Goal: Information Seeking & Learning: Learn about a topic

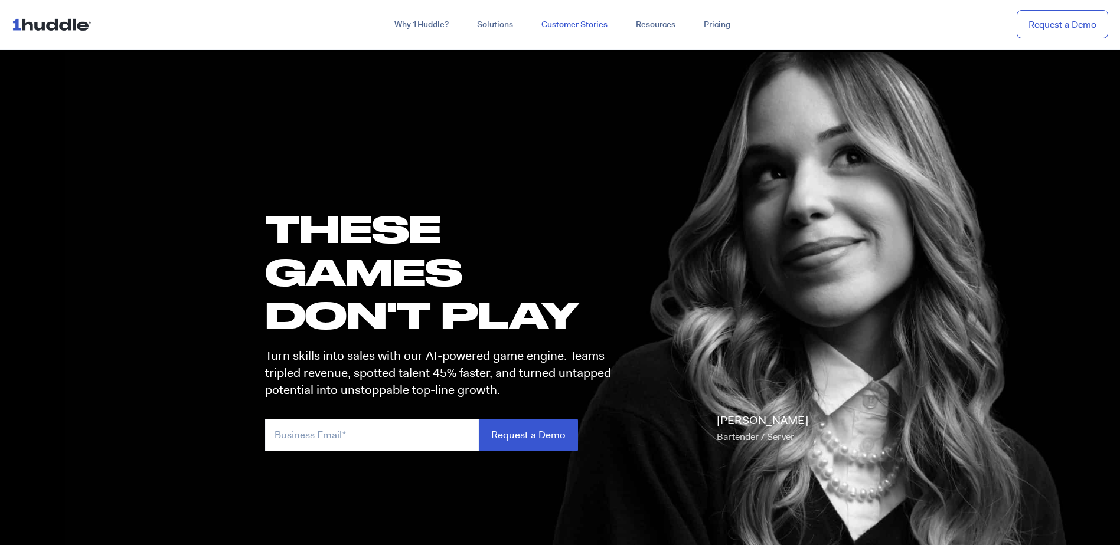
click at [577, 19] on link "Customer Stories" at bounding box center [574, 24] width 94 height 21
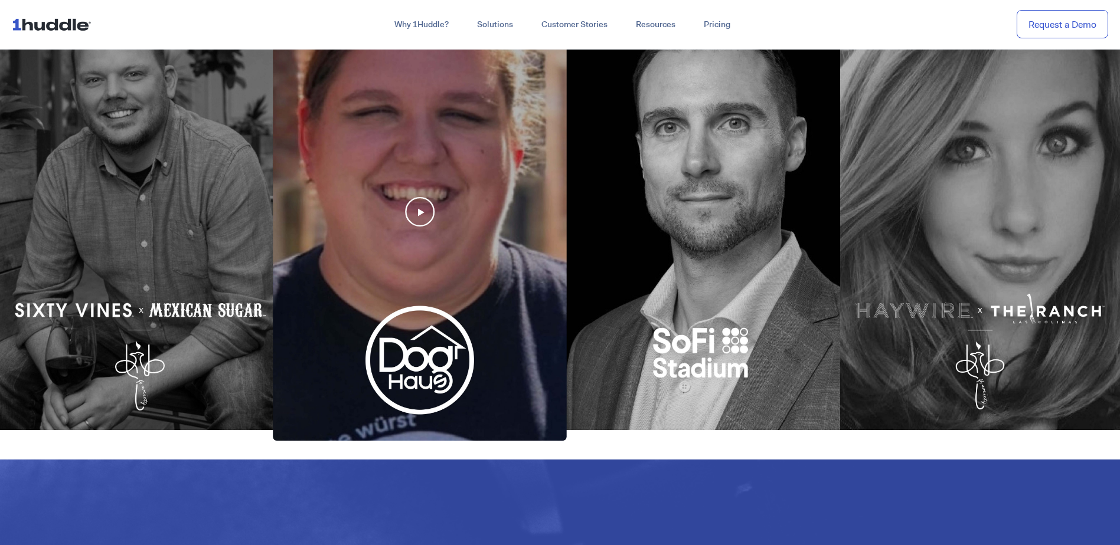
scroll to position [413, 0]
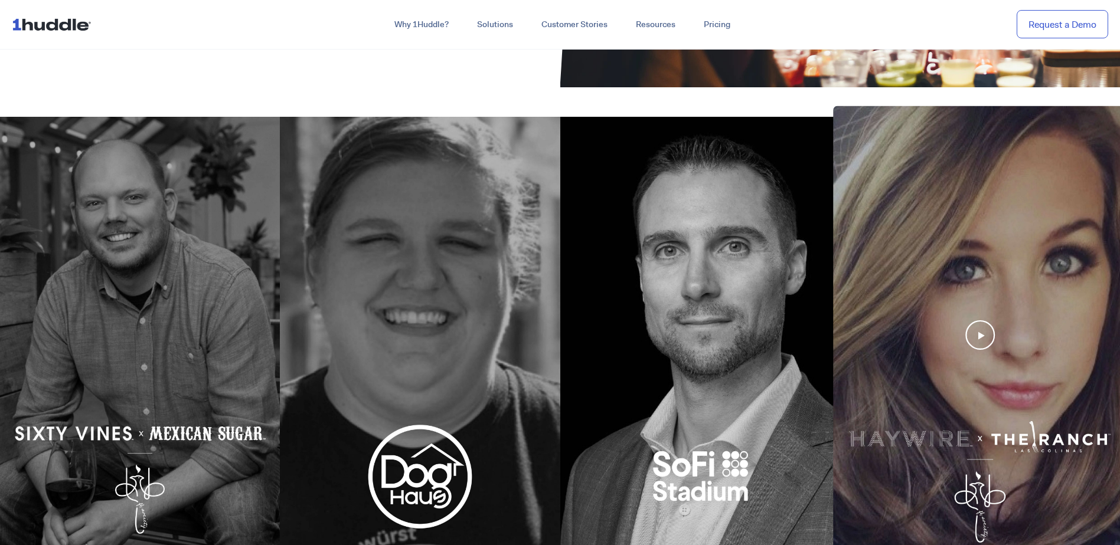
click at [986, 335] on div at bounding box center [980, 335] width 294 height 459
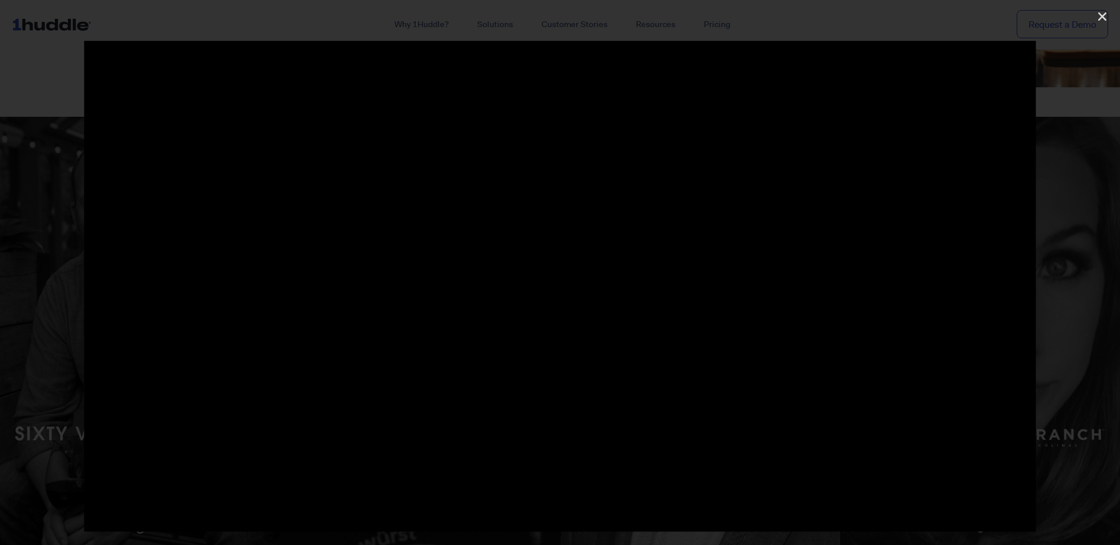
click at [46, 75] on div at bounding box center [560, 272] width 1120 height 463
click at [1102, 18] on icon "Close (Esc)" at bounding box center [1102, 17] width 12 height 12
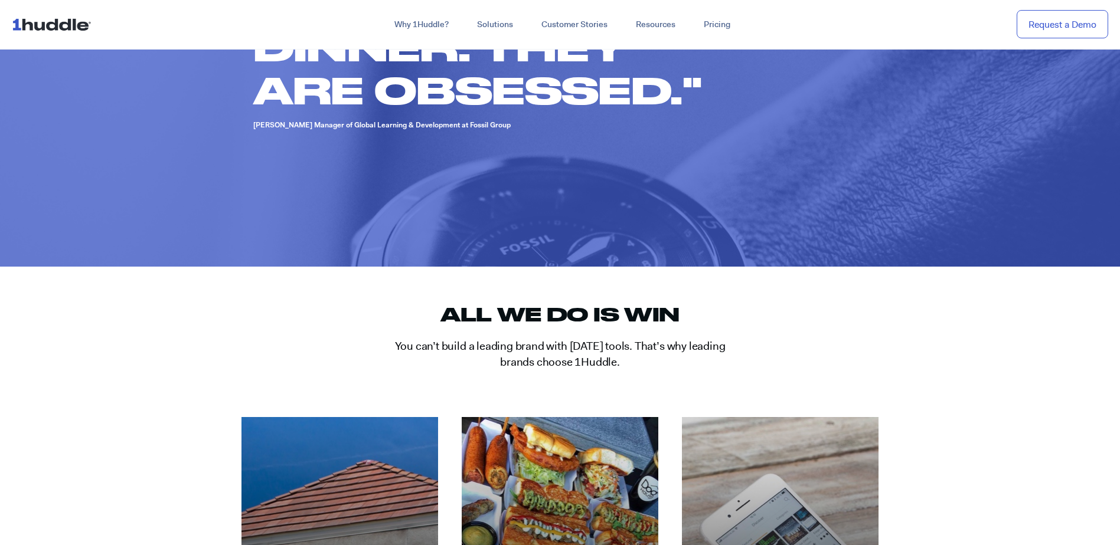
scroll to position [0, 0]
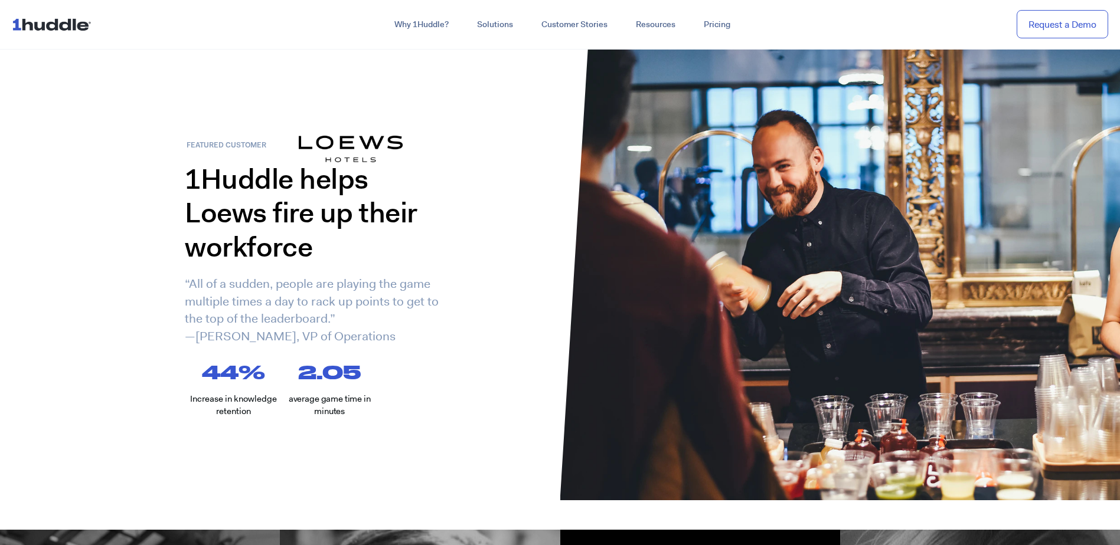
drag, startPoint x: 213, startPoint y: 379, endPoint x: 130, endPoint y: -47, distance: 434.1
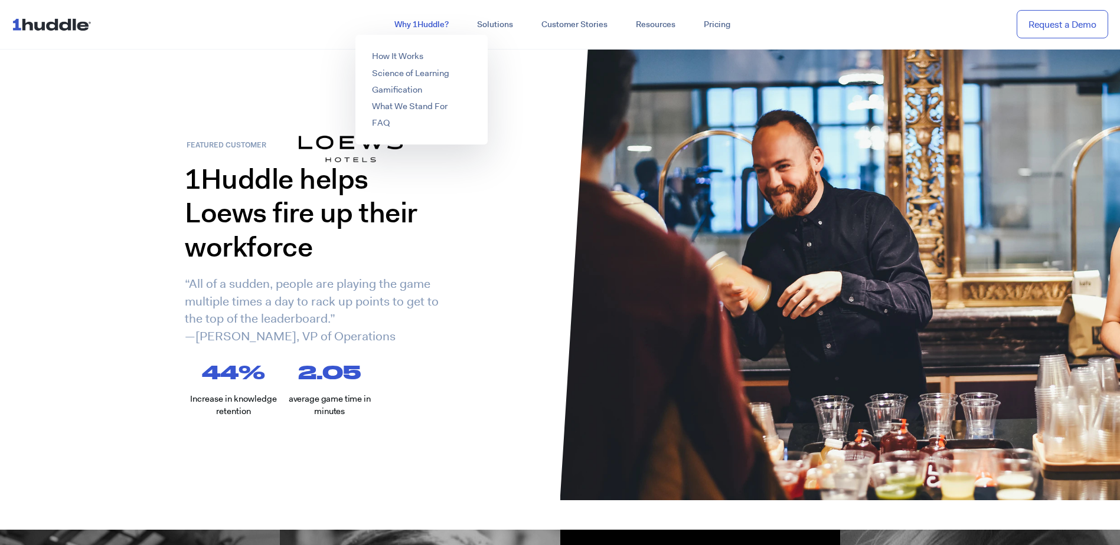
click at [420, 24] on link "Why 1Huddle?" at bounding box center [421, 24] width 83 height 21
click at [406, 54] on link "How It Works" at bounding box center [397, 56] width 51 height 12
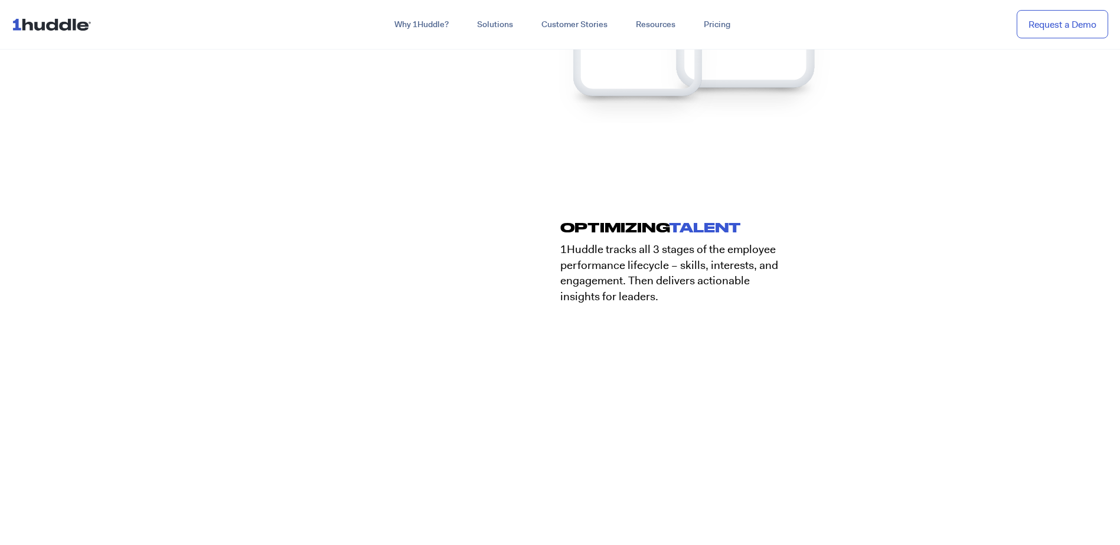
scroll to position [1830, 0]
